Goal: Task Accomplishment & Management: Complete application form

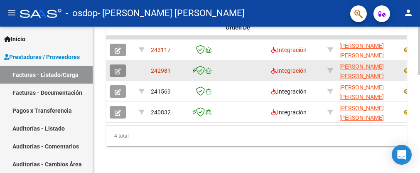
click at [117, 68] on icon "button" at bounding box center [118, 71] width 6 height 6
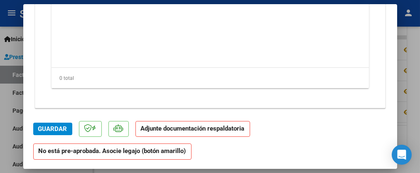
scroll to position [22, 0]
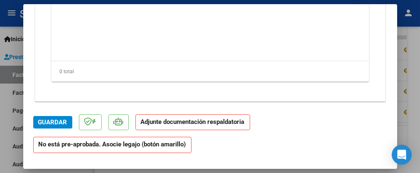
click at [405, 24] on div at bounding box center [210, 86] width 420 height 173
type input "$ 0,00"
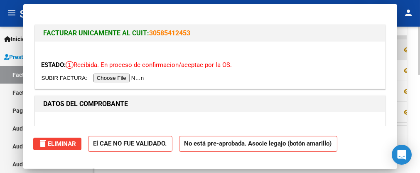
scroll to position [0, 0]
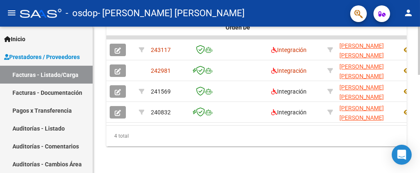
drag, startPoint x: 116, startPoint y: 65, endPoint x: 321, endPoint y: 135, distance: 216.6
click at [321, 135] on div "4 total" at bounding box center [256, 135] width 300 height 21
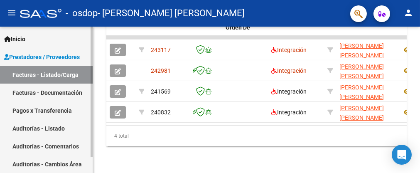
click at [56, 93] on link "Facturas - Documentación" at bounding box center [46, 92] width 93 height 18
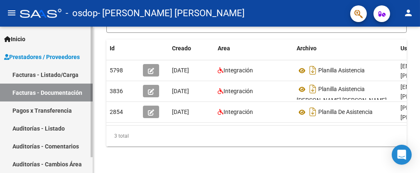
click at [29, 109] on link "Pagos x Transferencia" at bounding box center [46, 110] width 93 height 18
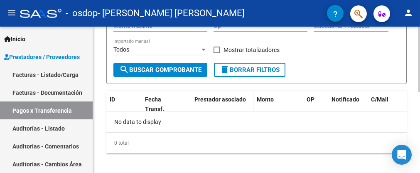
scroll to position [181, 0]
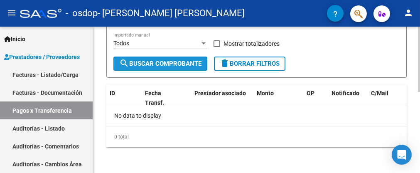
click at [166, 65] on span "search Buscar Comprobante" at bounding box center [160, 63] width 82 height 7
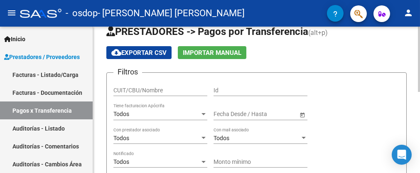
scroll to position [0, 0]
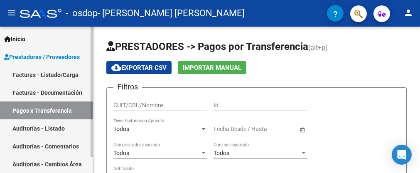
click at [42, 126] on link "Auditorías - Listado" at bounding box center [46, 128] width 93 height 18
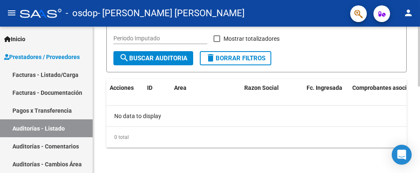
scroll to position [210, 0]
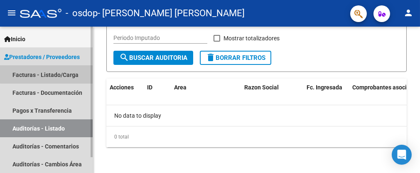
click at [50, 70] on link "Facturas - Listado/Carga" at bounding box center [46, 75] width 93 height 18
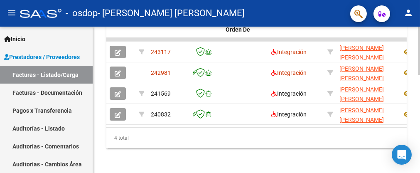
scroll to position [295, 0]
